Goal: Transaction & Acquisition: Download file/media

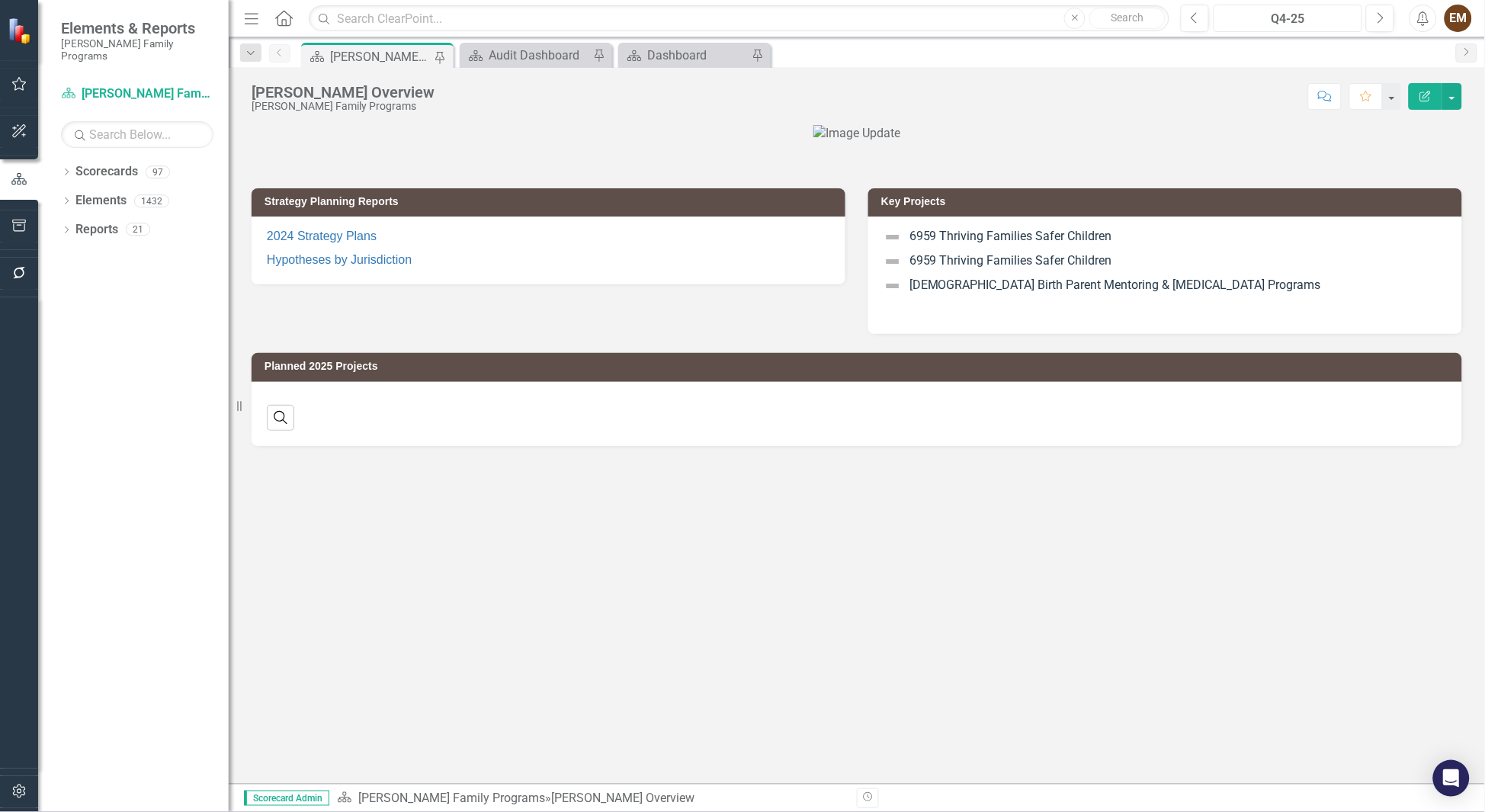
click at [990, 18] on div "Q4-25" at bounding box center [1288, 18] width 138 height 18
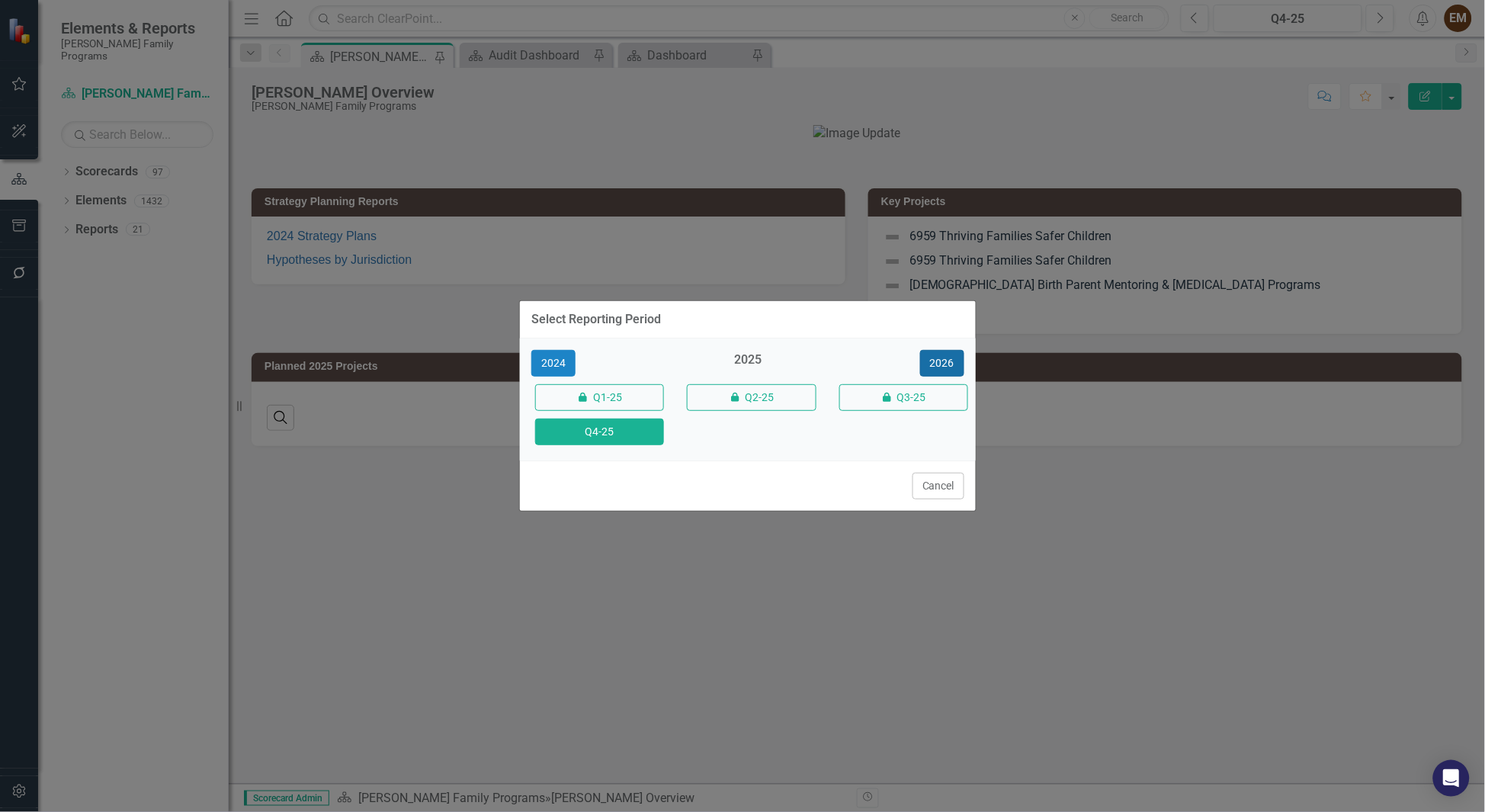
click at [946, 350] on button "2026" at bounding box center [942, 363] width 44 height 27
click at [638, 438] on button "Q4-26" at bounding box center [600, 432] width 129 height 27
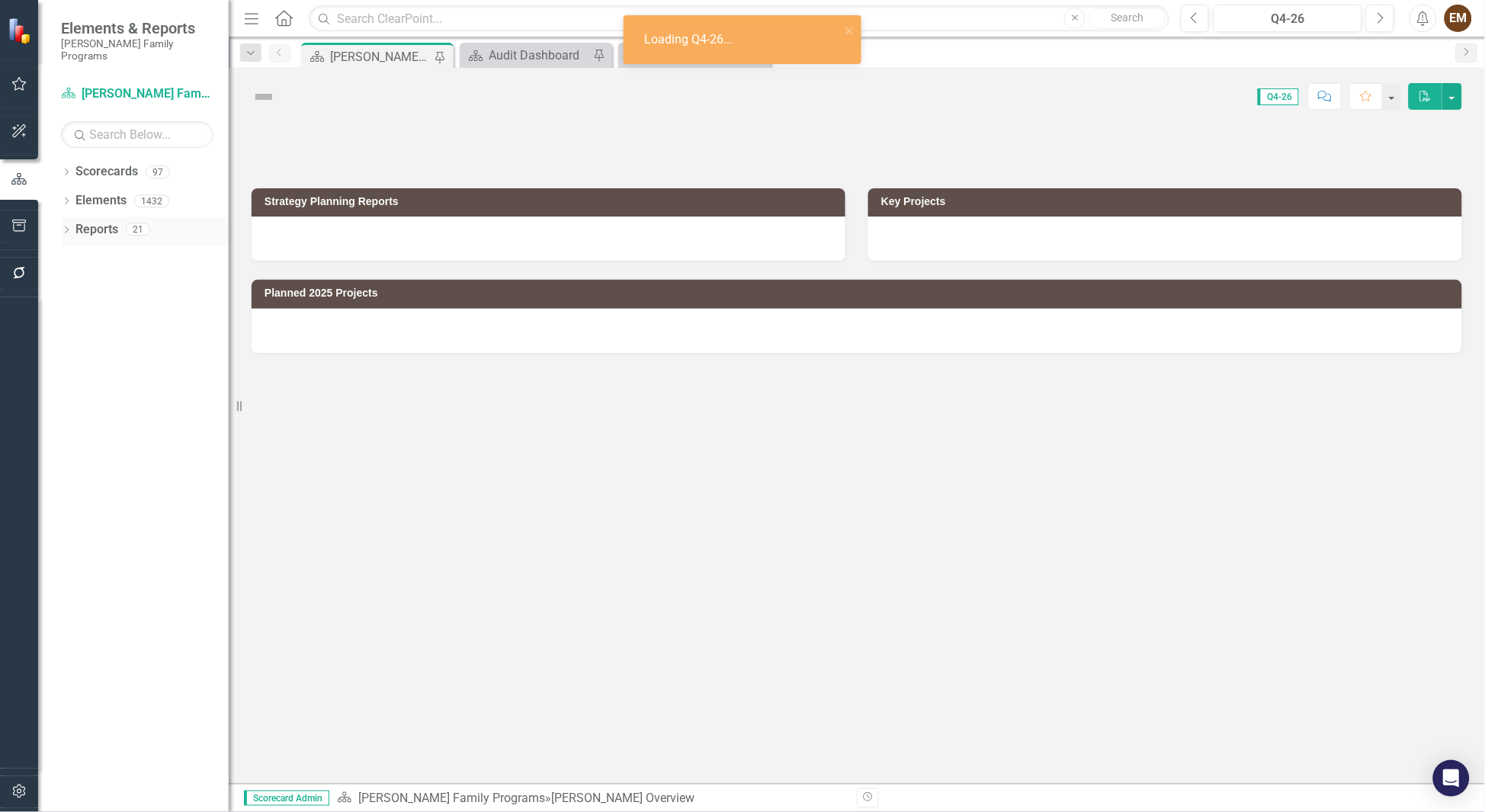
click at [67, 227] on icon "Dropdown" at bounding box center [67, 232] width 10 height 9
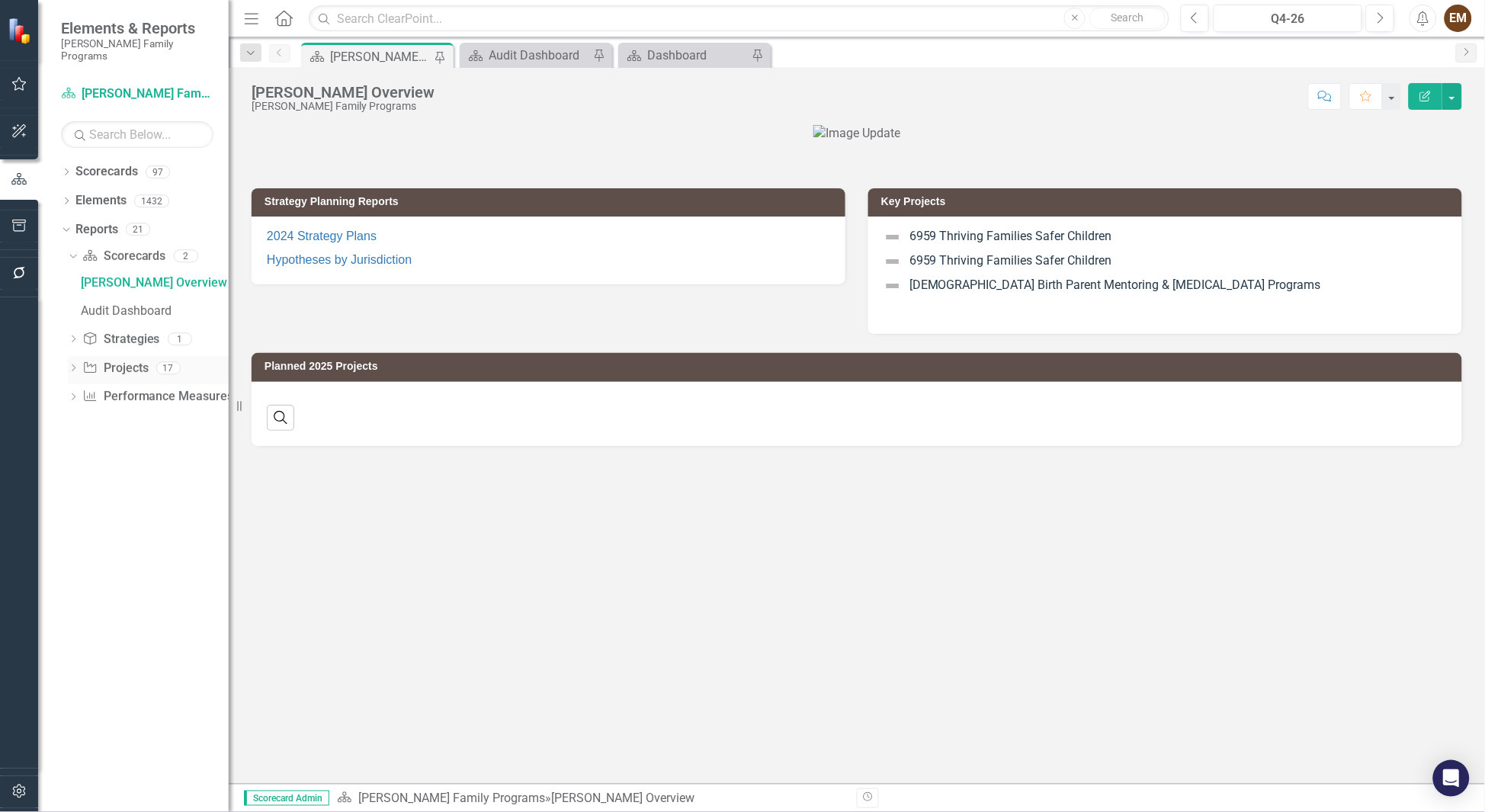
click at [73, 365] on icon at bounding box center [73, 368] width 3 height 7
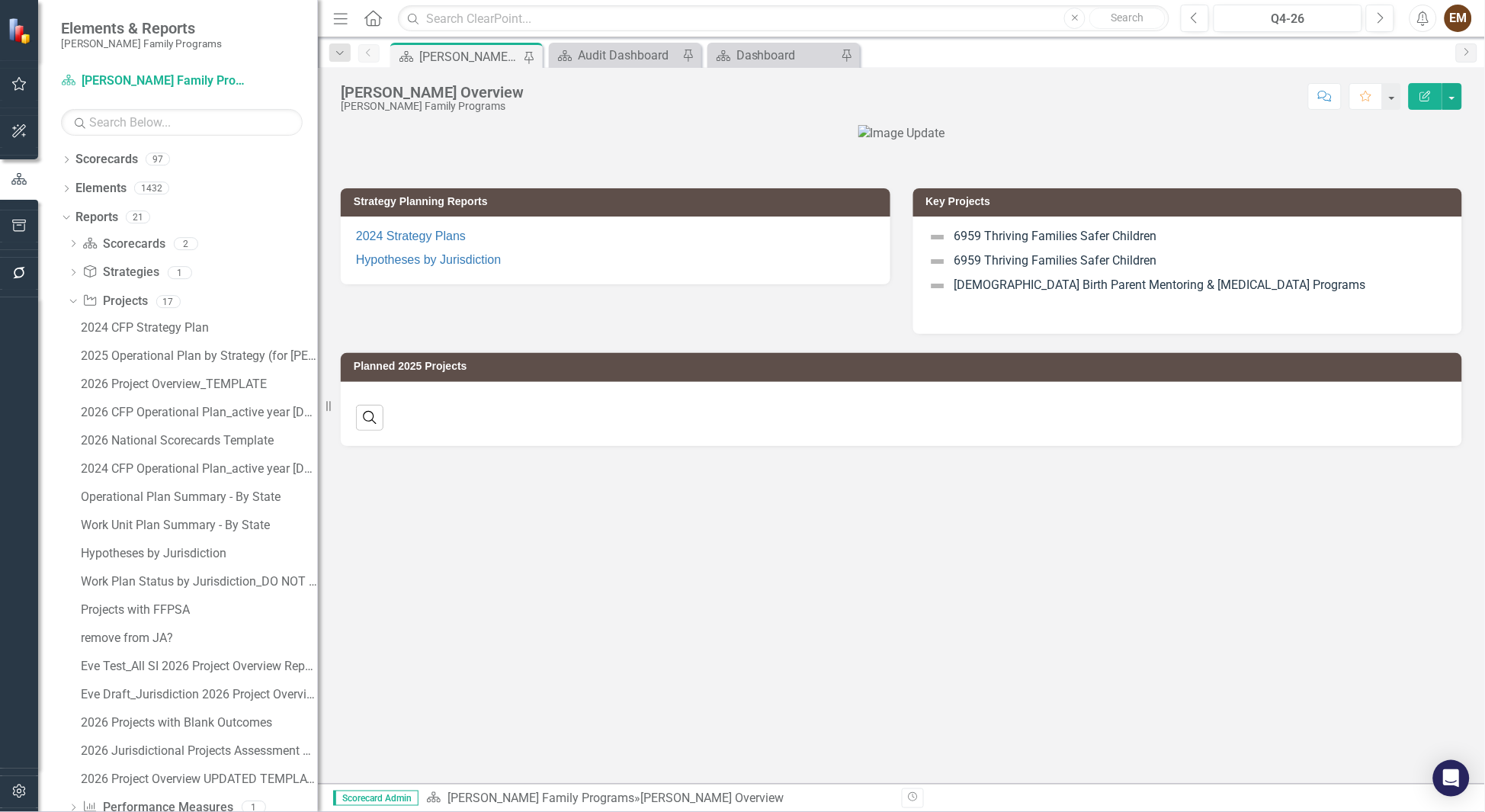
drag, startPoint x: 238, startPoint y: 311, endPoint x: 318, endPoint y: 309, distance: 80.0
click at [318, 309] on div "Resize" at bounding box center [324, 406] width 12 height 812
click at [120, 305] on link "Project Projects" at bounding box center [115, 301] width 66 height 17
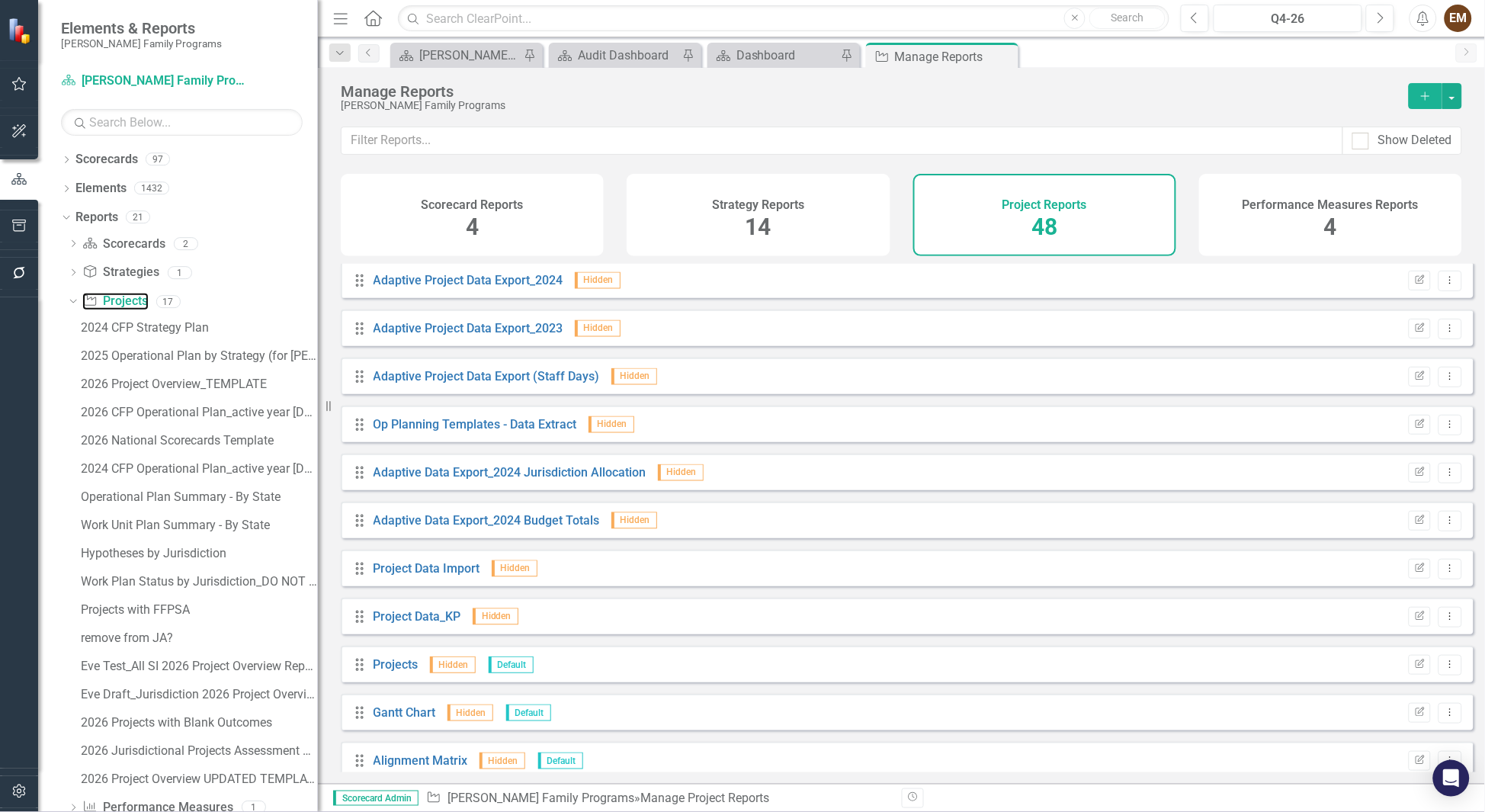
scroll to position [686, 0]
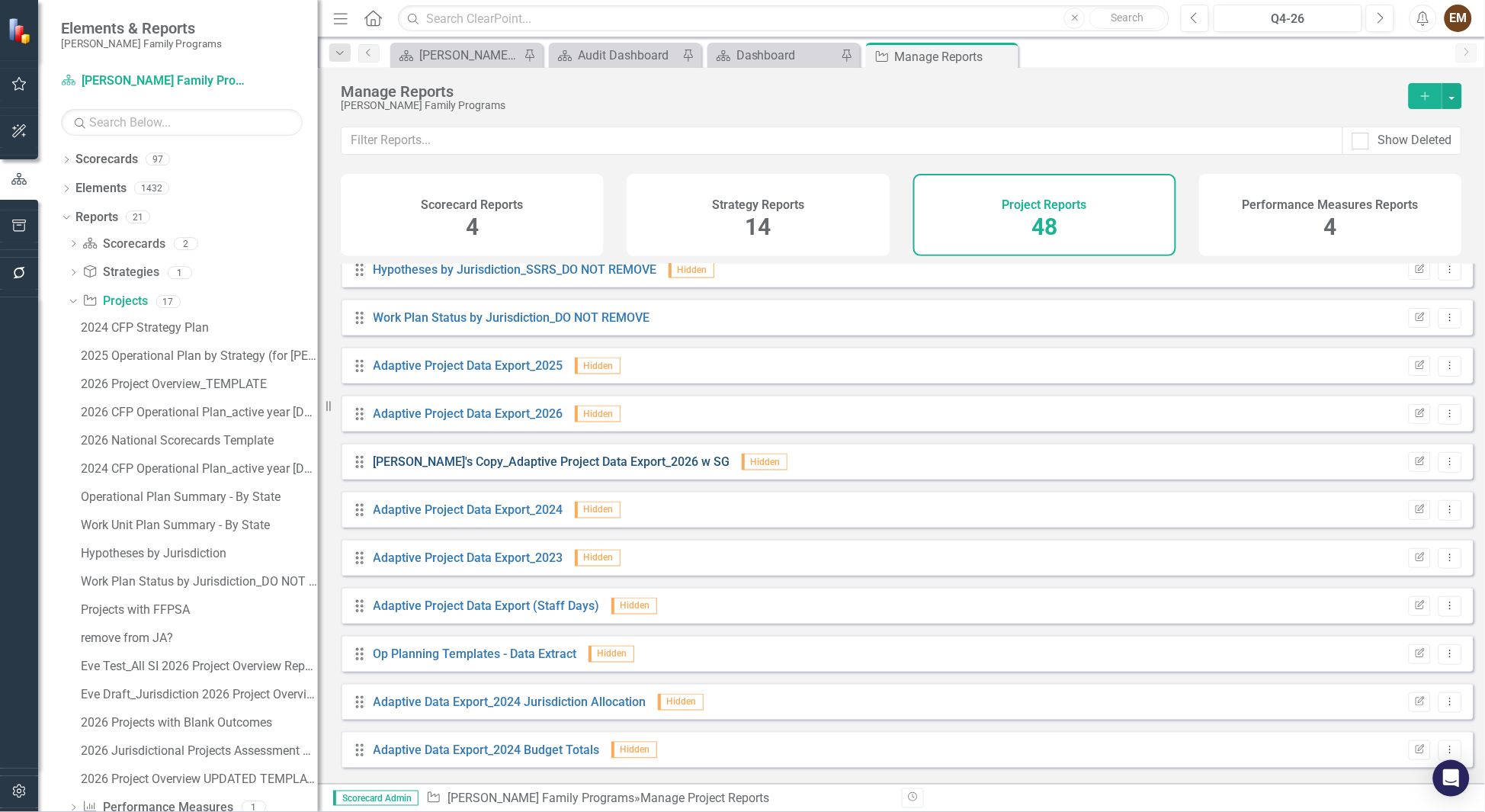
click at [630, 469] on link "[PERSON_NAME]'s Copy_Adaptive Project Data Export_2026 w SG" at bounding box center [552, 461] width 357 height 15
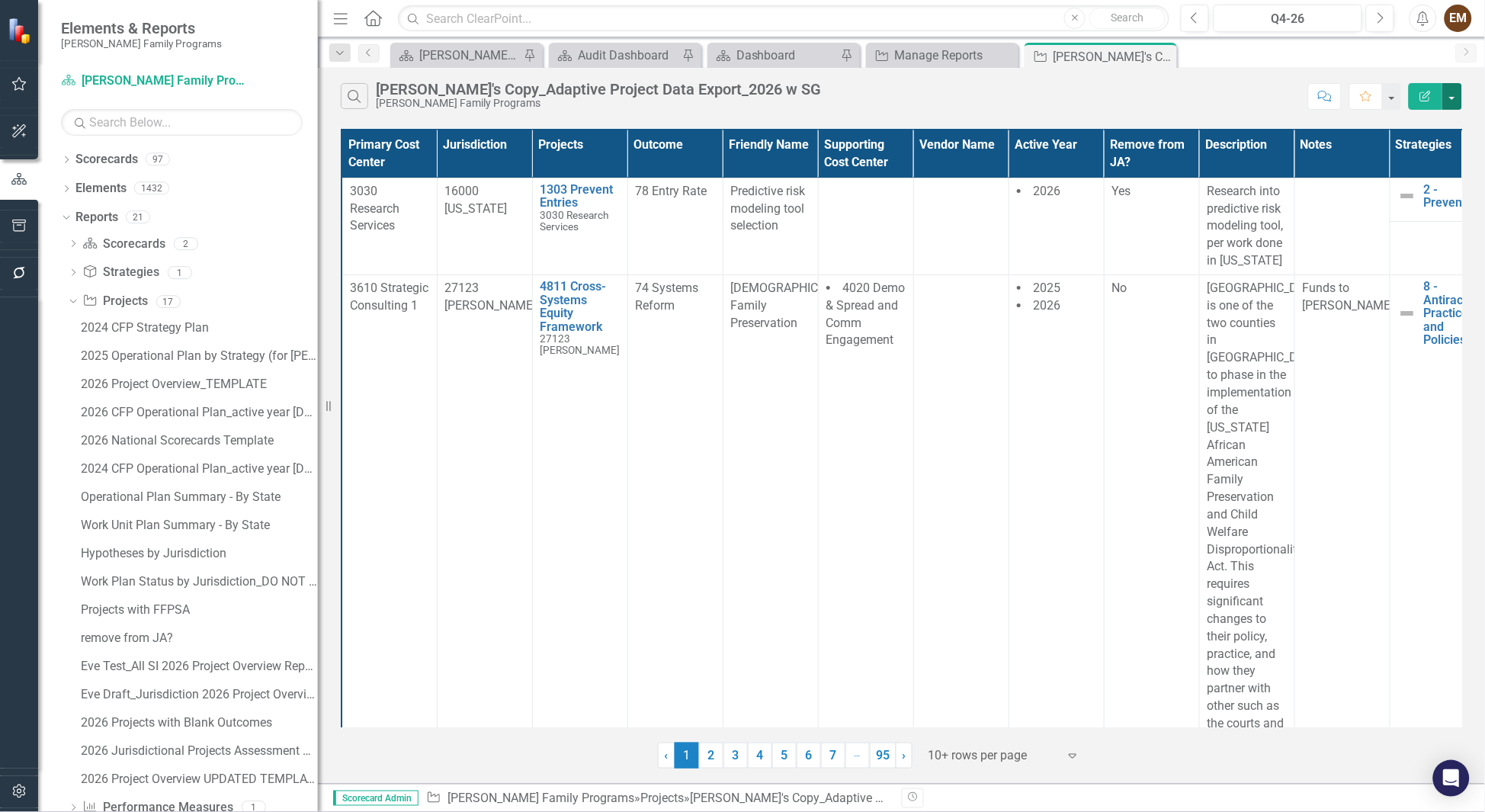
click at [990, 101] on button "button" at bounding box center [1452, 96] width 20 height 27
click at [990, 192] on link "Excel Export to Excel" at bounding box center [1401, 189] width 120 height 29
